Goal: Task Accomplishment & Management: Manage account settings

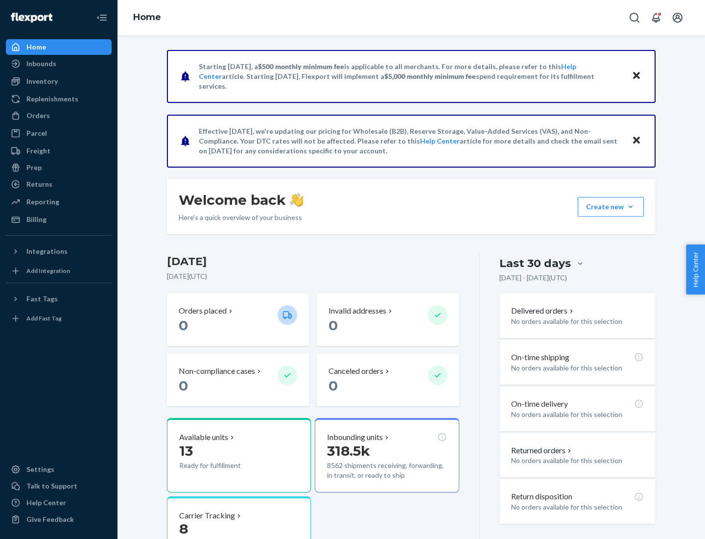
click at [631, 207] on button "Create new Create new inbound Create new order Create new product" at bounding box center [611, 207] width 66 height 20
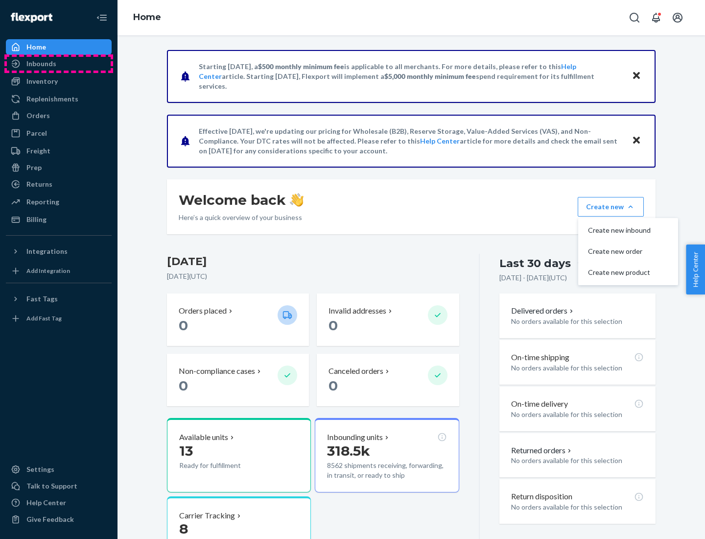
click at [59, 64] on div "Inbounds" at bounding box center [59, 64] width 104 height 14
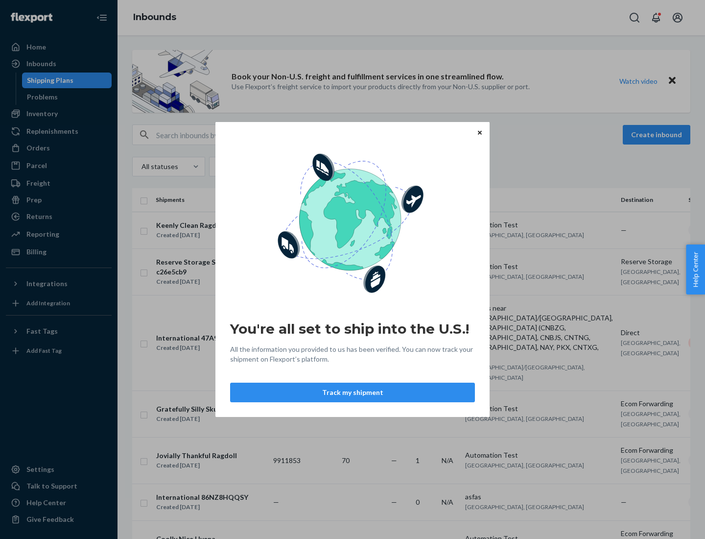
click at [353, 392] on button "Track my shipment" at bounding box center [352, 392] width 245 height 20
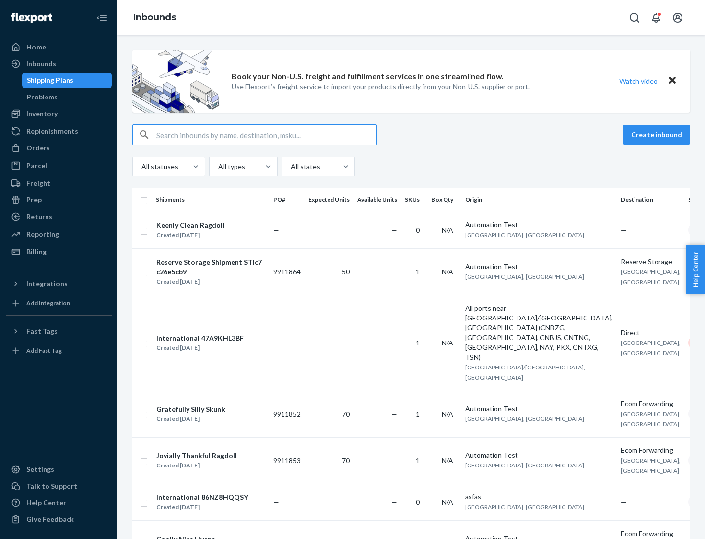
click at [658, 135] on button "Create inbound" at bounding box center [657, 135] width 68 height 20
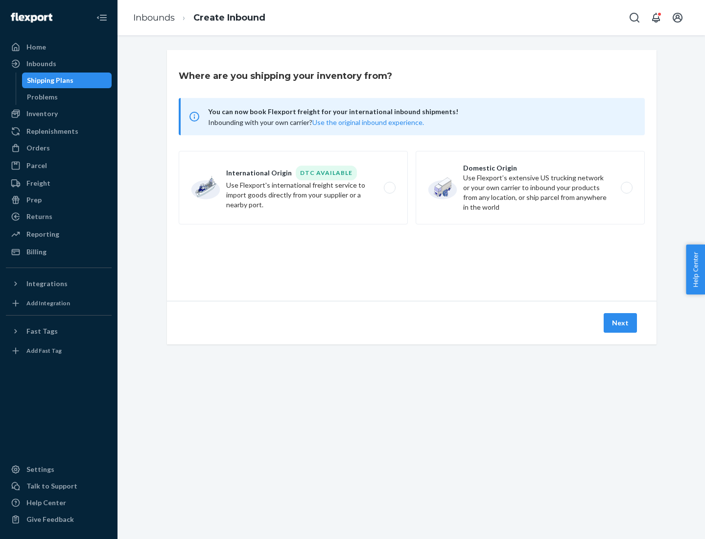
click at [293, 188] on label "International Origin DTC Available Use Flexport's international freight service…" at bounding box center [293, 187] width 229 height 73
click at [389, 188] on input "International Origin DTC Available Use Flexport's international freight service…" at bounding box center [392, 188] width 6 height 6
radio input "true"
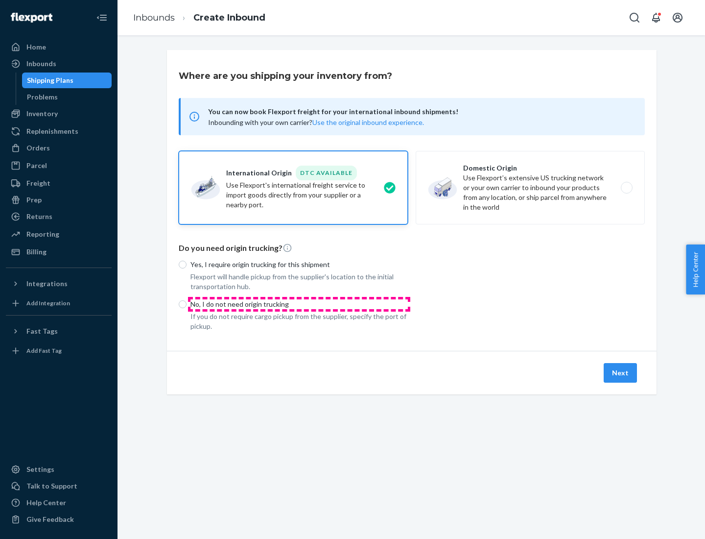
click at [299, 304] on p "No, I do not need origin trucking" at bounding box center [298, 304] width 217 height 10
click at [187, 304] on input "No, I do not need origin trucking" at bounding box center [183, 304] width 8 height 8
radio input "true"
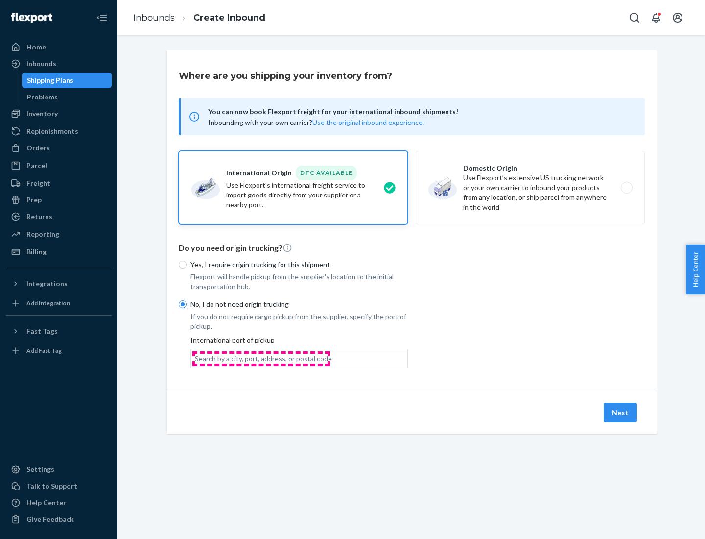
click at [261, 358] on div "Search by a city, port, address, or postal code" at bounding box center [263, 358] width 137 height 10
click at [196, 358] on input "Search by a city, port, address, or postal code" at bounding box center [195, 358] width 1 height 10
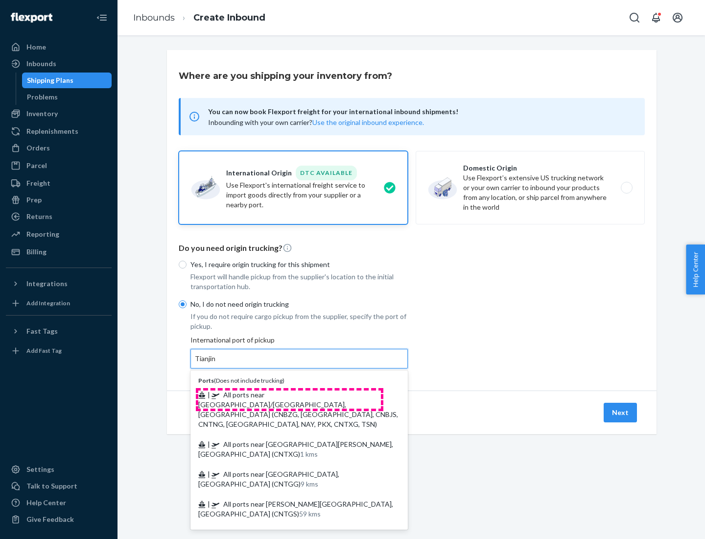
click at [289, 394] on span "| All ports near [GEOGRAPHIC_DATA]/[GEOGRAPHIC_DATA], [GEOGRAPHIC_DATA] (CNBZG,…" at bounding box center [298, 409] width 200 height 38
click at [216, 363] on input "Tianjin" at bounding box center [206, 358] width 22 height 10
type input "All ports near [GEOGRAPHIC_DATA]/[GEOGRAPHIC_DATA], [GEOGRAPHIC_DATA] (CNBZG, […"
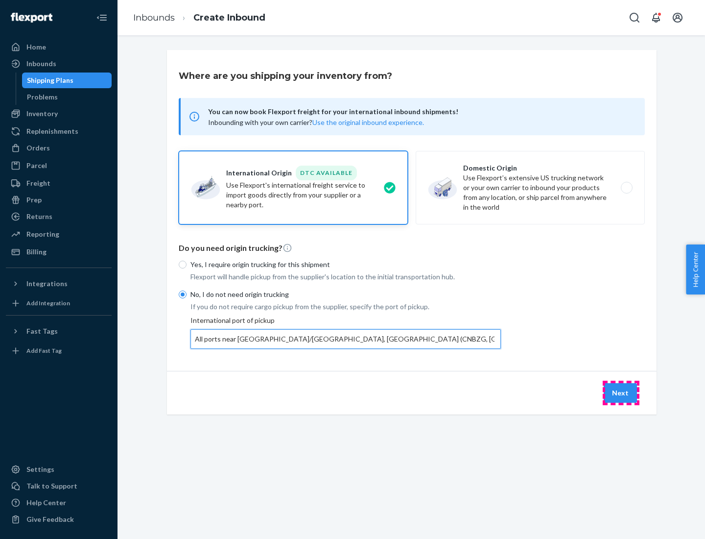
click at [621, 392] on button "Next" at bounding box center [620, 393] width 33 height 20
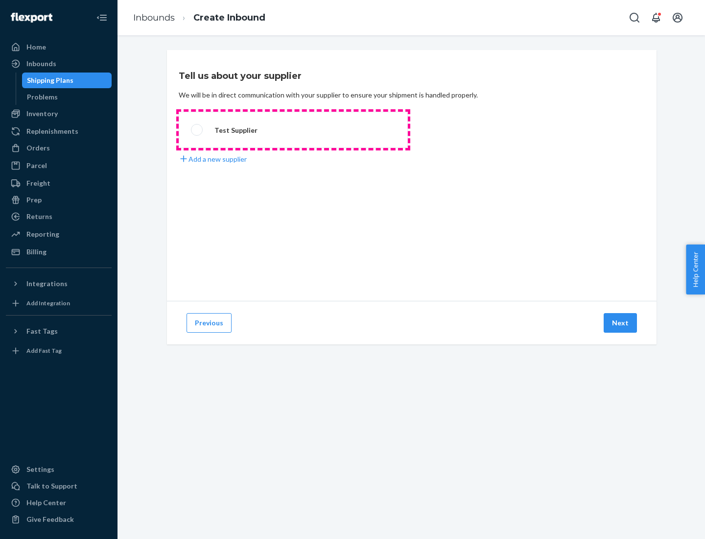
click at [293, 130] on label "Test Supplier" at bounding box center [293, 130] width 229 height 36
click at [197, 130] on input "Test Supplier" at bounding box center [194, 130] width 6 height 6
radio input "true"
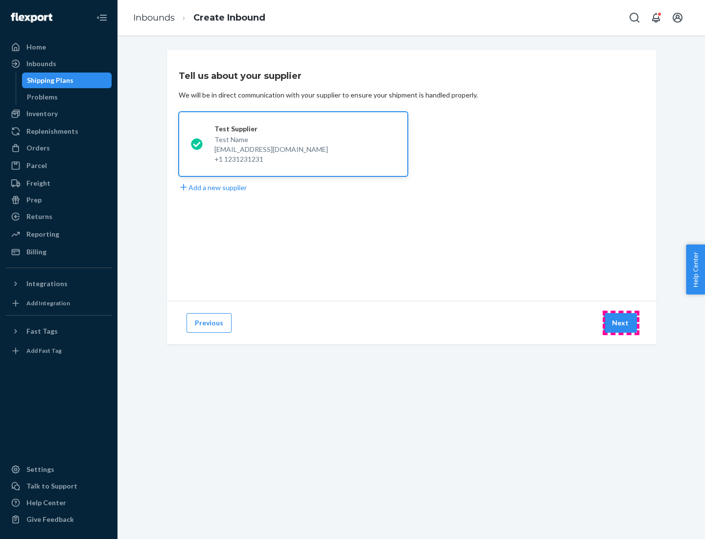
click at [621, 323] on button "Next" at bounding box center [620, 323] width 33 height 20
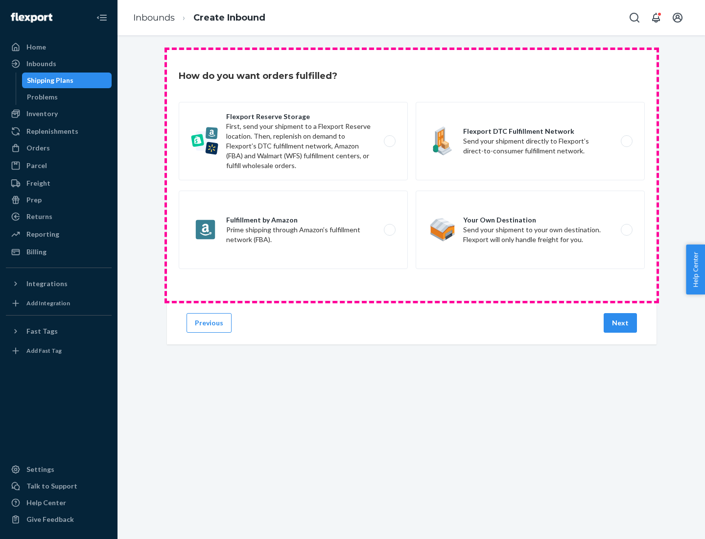
click at [412, 175] on div "Flexport Reserve Storage First, send your shipment to a Flexport Reserve locati…" at bounding box center [412, 186] width 466 height 169
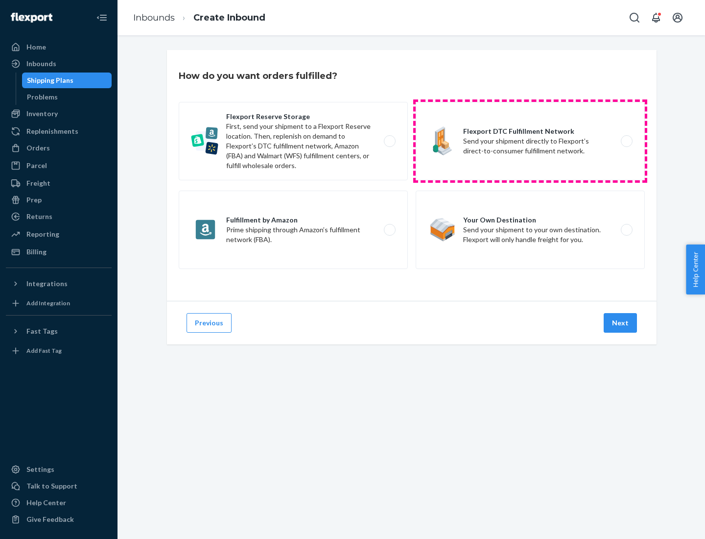
click at [530, 141] on label "Flexport DTC Fulfillment Network Send your shipment directly to Flexport’s dire…" at bounding box center [530, 141] width 229 height 78
click at [626, 141] on input "Flexport DTC Fulfillment Network Send your shipment directly to Flexport’s dire…" at bounding box center [629, 141] width 6 height 6
radio input "true"
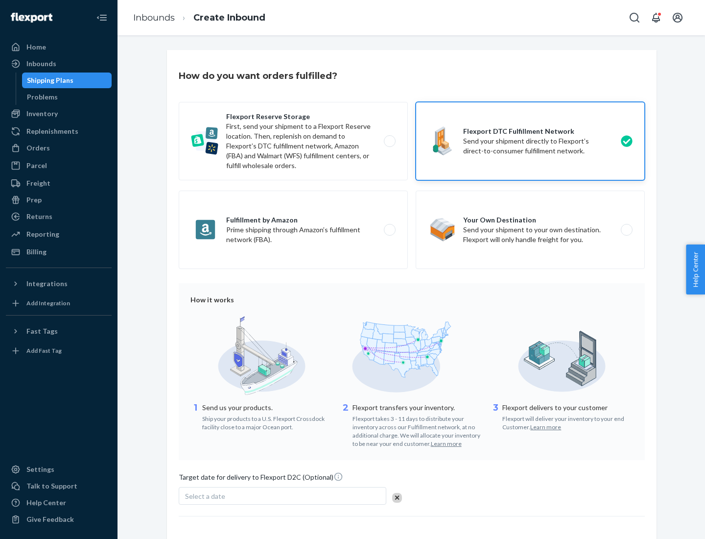
scroll to position [72, 0]
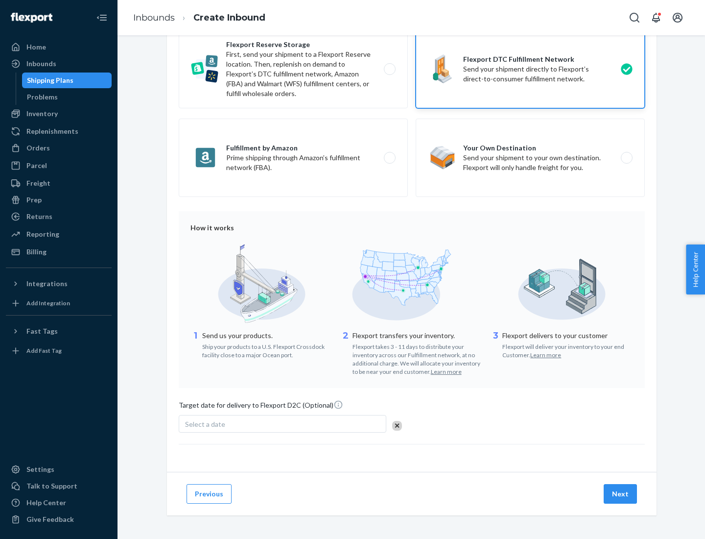
click at [621, 493] on button "Next" at bounding box center [620, 494] width 33 height 20
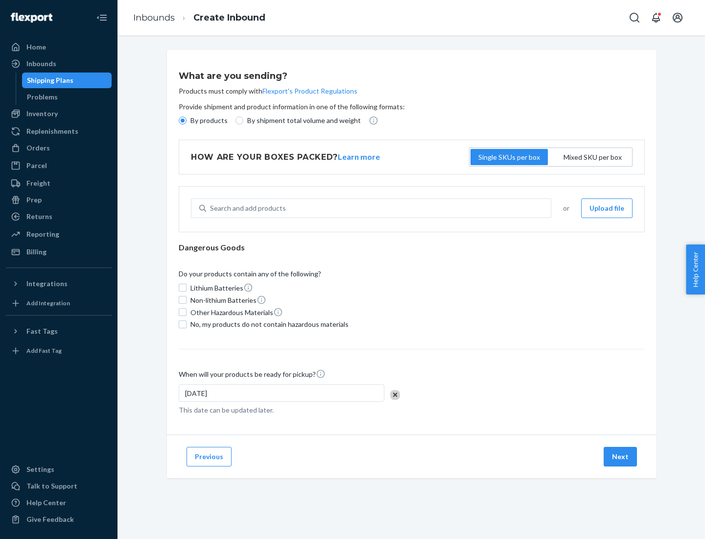
click at [208, 120] on p "By products" at bounding box center [208, 121] width 37 height 10
click at [187, 120] on input "By products" at bounding box center [183, 121] width 8 height 8
click at [246, 208] on div "Search and add products" at bounding box center [248, 208] width 76 height 10
click at [211, 208] on input "Search and add products" at bounding box center [210, 208] width 1 height 10
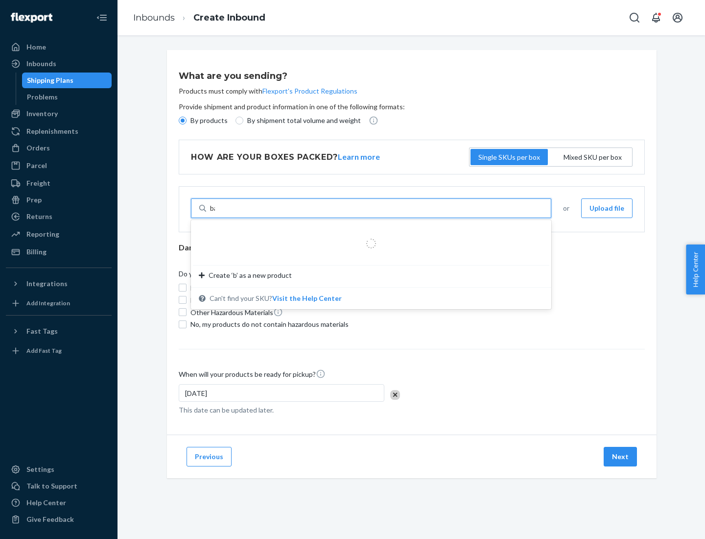
type input "basic"
click at [368, 232] on div "Basic Test Product 1" at bounding box center [367, 232] width 337 height 10
click at [226, 213] on input "basic" at bounding box center [218, 208] width 16 height 10
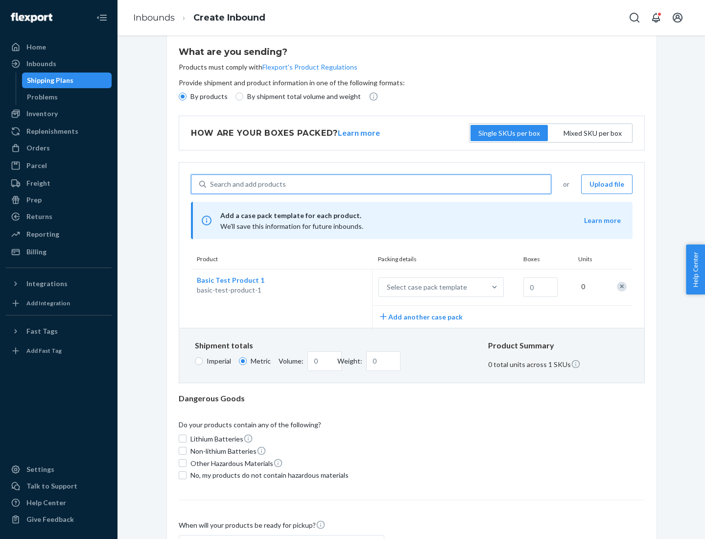
click at [425, 287] on div "Select case pack template" at bounding box center [427, 287] width 80 height 10
click at [338, 287] on input "Select case pack template" at bounding box center [338, 287] width 0 height 0
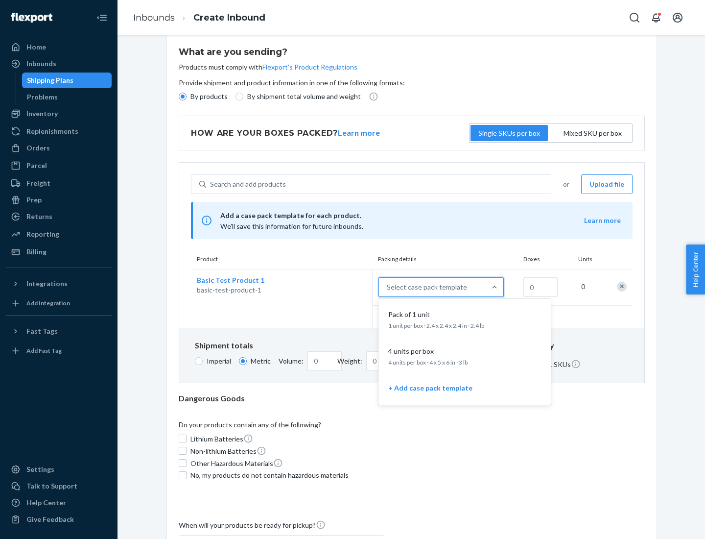
scroll to position [56, 0]
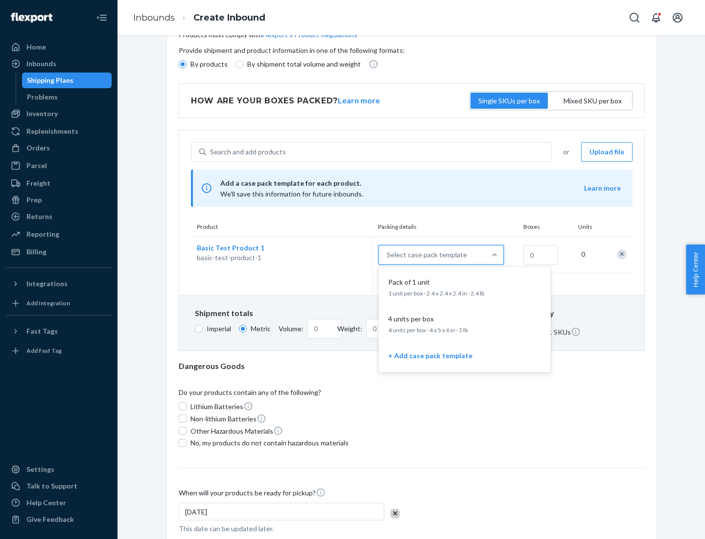
click at [465, 286] on div "Pack of 1 unit" at bounding box center [462, 282] width 157 height 10
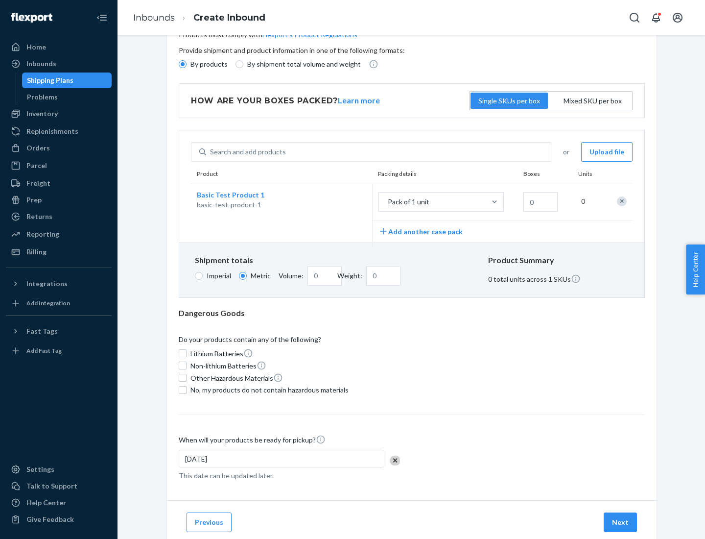
scroll to position [0, 0]
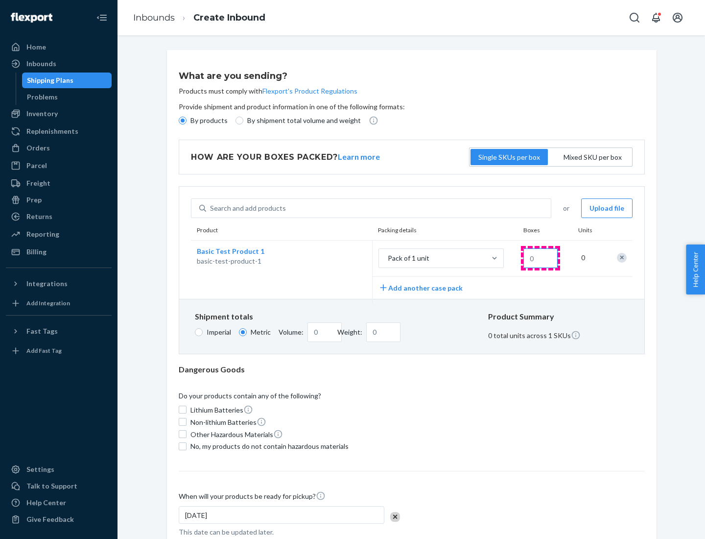
type input "1.09"
type input "1"
type input "10.89"
type input "10"
type input "0.02"
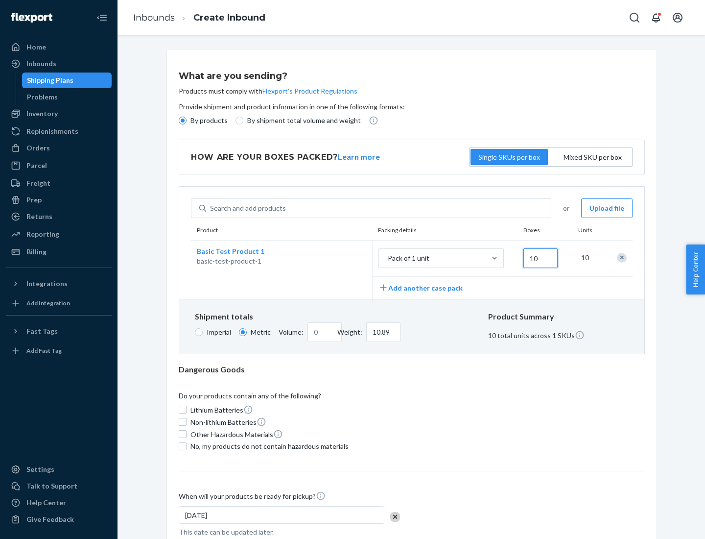
type input "108.86"
type input "100"
type input "0.23"
type input "1088.62"
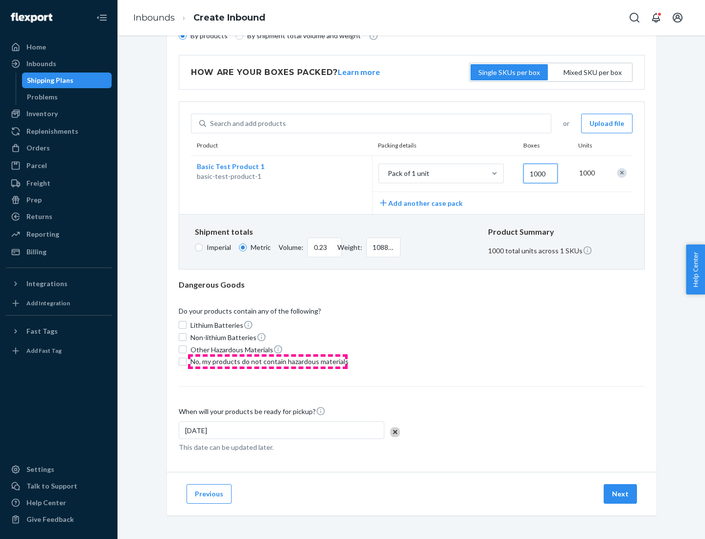
type input "1000"
click at [268, 361] on span "No, my products do not contain hazardous materials" at bounding box center [269, 361] width 158 height 10
click at [187, 361] on input "No, my products do not contain hazardous materials" at bounding box center [183, 361] width 8 height 8
checkbox input "true"
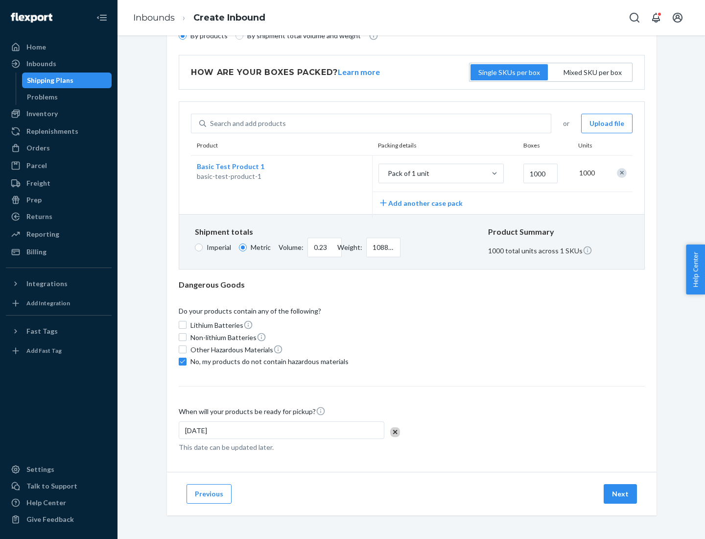
click at [621, 493] on button "Next" at bounding box center [620, 494] width 33 height 20
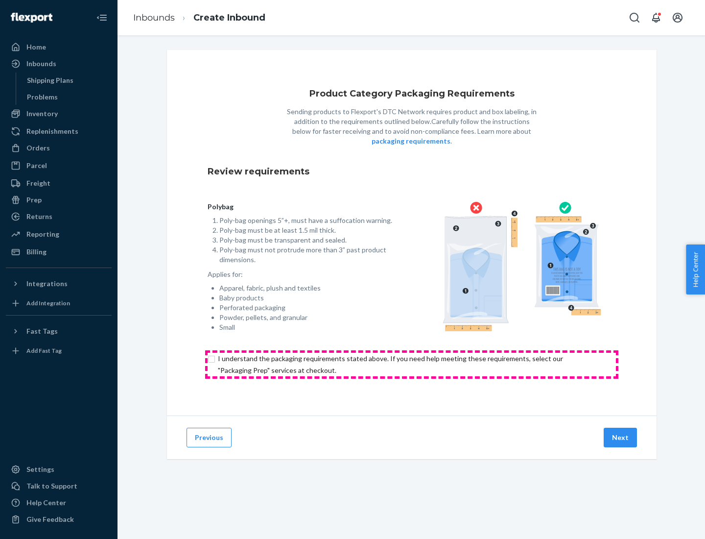
click at [412, 364] on input "checkbox" at bounding box center [412, 365] width 408 height 24
checkbox input "true"
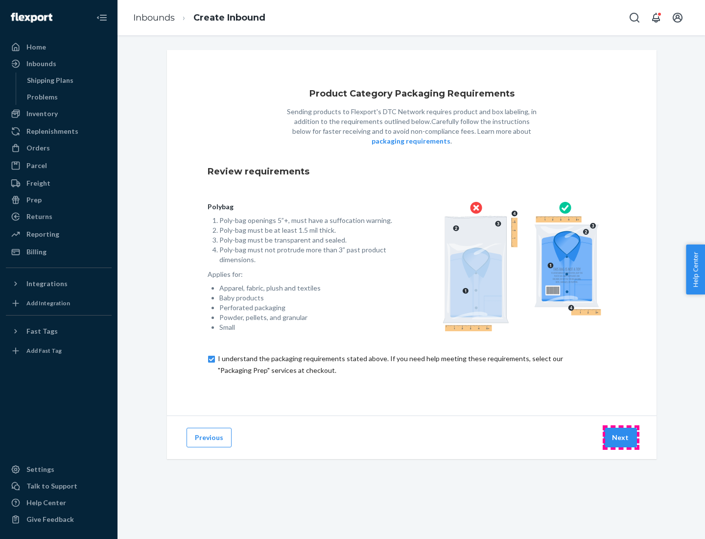
click at [621, 437] on button "Next" at bounding box center [620, 437] width 33 height 20
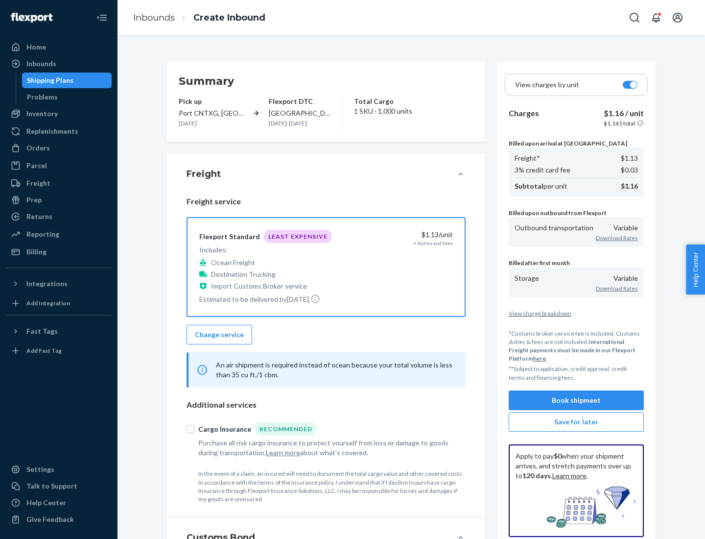
scroll to position [113, 0]
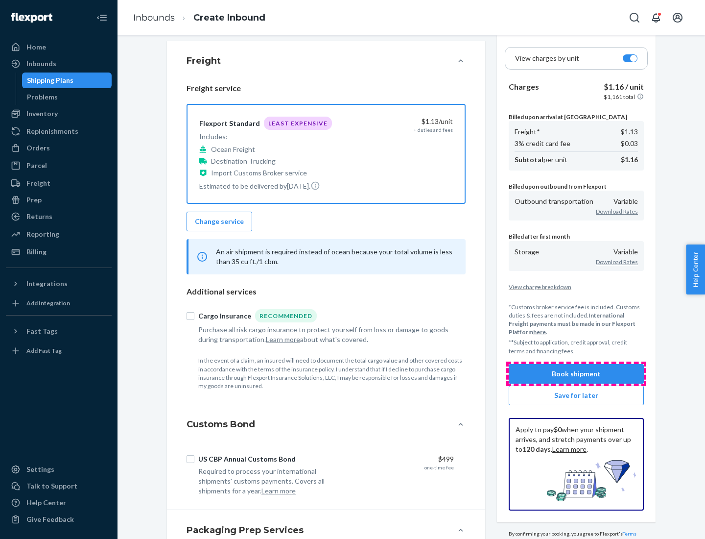
click at [576, 373] on button "Book shipment" at bounding box center [576, 374] width 135 height 20
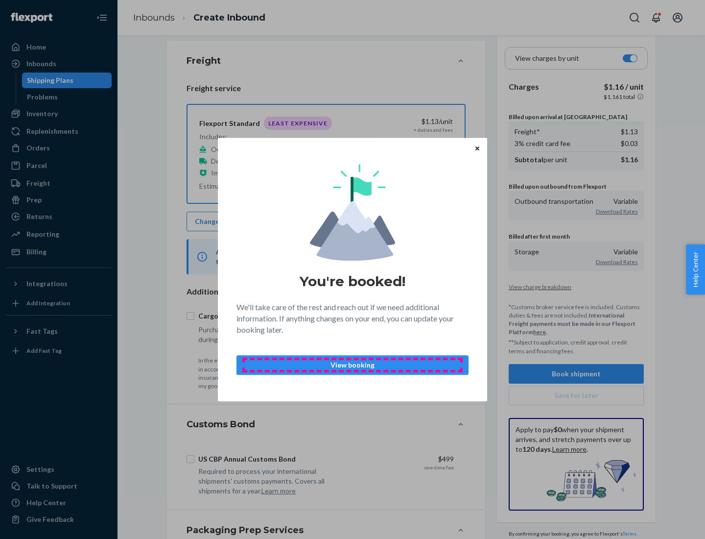
click at [353, 364] on p "View booking" at bounding box center [352, 365] width 215 height 10
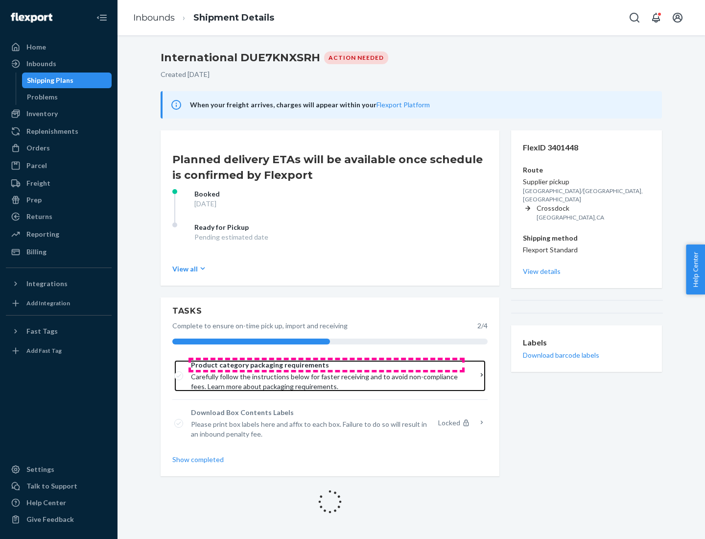
click at [327, 365] on span "Product category packaging requirements" at bounding box center [326, 365] width 271 height 10
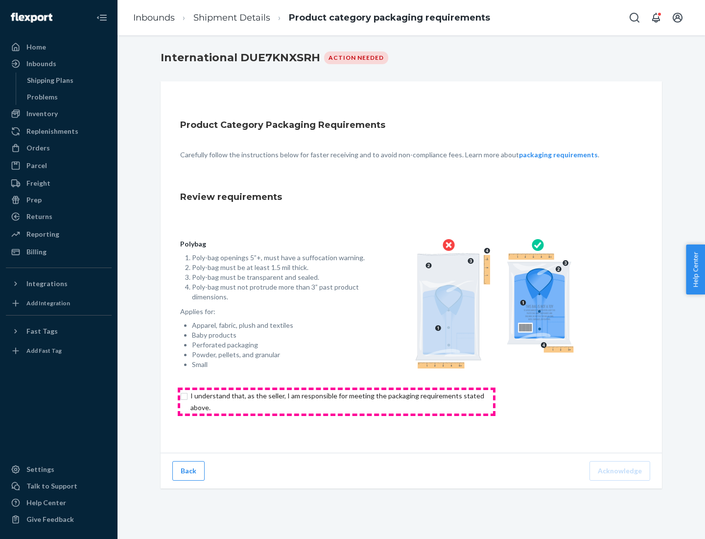
click at [336, 401] on input "checkbox" at bounding box center [343, 402] width 326 height 24
checkbox input "true"
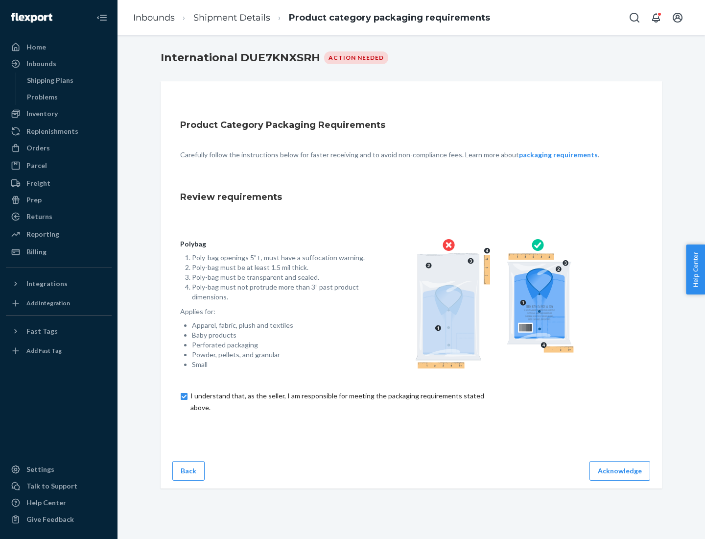
click at [621, 470] on button "Acknowledge" at bounding box center [619, 471] width 61 height 20
